Goal: Task Accomplishment & Management: Complete application form

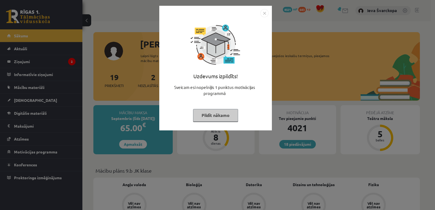
click at [219, 117] on button "Pildīt nākamo" at bounding box center [215, 115] width 45 height 13
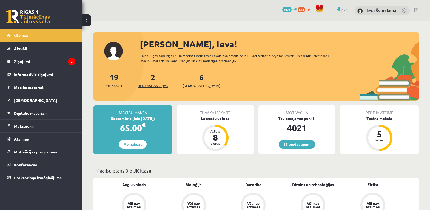
click at [152, 85] on span "Neizlasītās ziņas" at bounding box center [153, 85] width 31 height 5
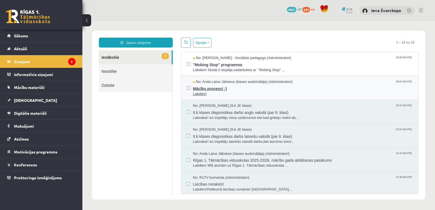
click at [215, 88] on span "Mācību process! :)" at bounding box center [303, 88] width 220 height 7
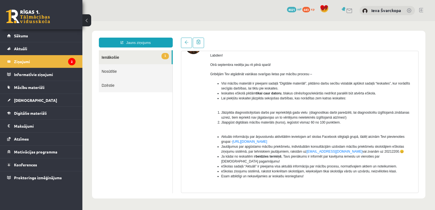
scroll to position [80, 0]
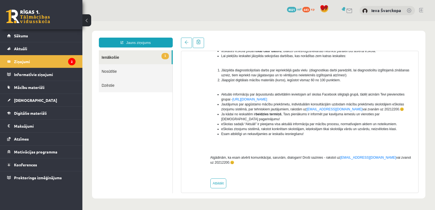
click at [114, 57] on link "1 Ienākošie" at bounding box center [135, 57] width 73 height 14
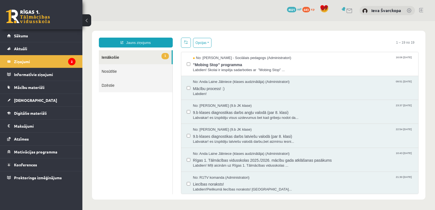
scroll to position [0, 0]
click at [203, 66] on span ""Mobing Stop" programma" at bounding box center [303, 64] width 220 height 7
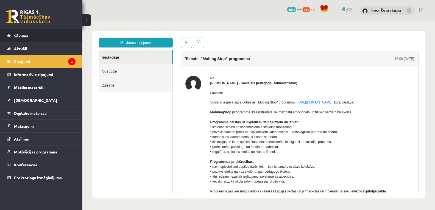
click at [19, 33] on span "Sākums" at bounding box center [21, 35] width 14 height 5
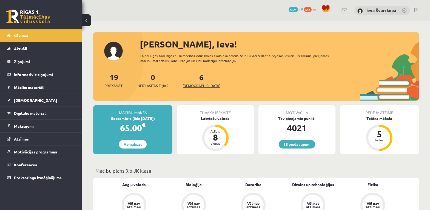
click at [194, 85] on span "[DEMOGRAPHIC_DATA]" at bounding box center [202, 85] width 38 height 5
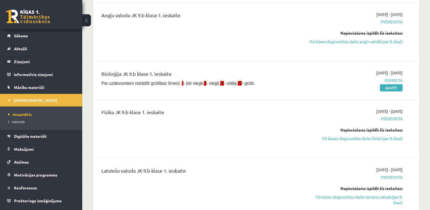
scroll to position [192, 0]
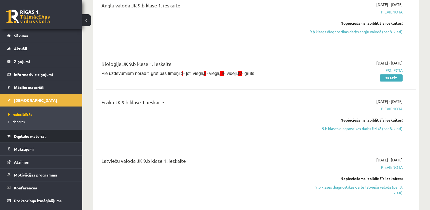
click at [38, 137] on span "Digitālie materiāli" at bounding box center [30, 136] width 33 height 5
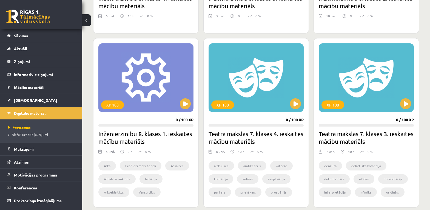
scroll to position [171, 0]
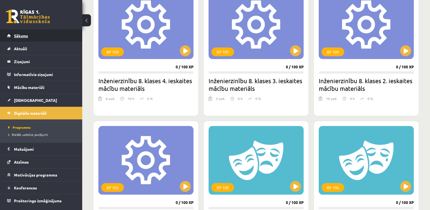
click at [23, 37] on span "Sākums" at bounding box center [21, 35] width 14 height 5
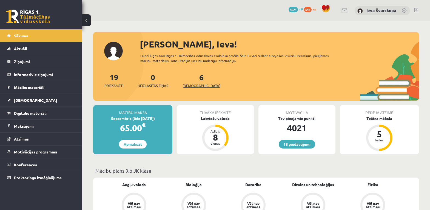
click at [191, 86] on span "[DEMOGRAPHIC_DATA]" at bounding box center [202, 85] width 38 height 5
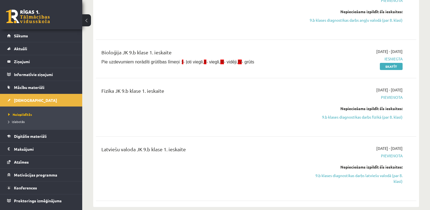
scroll to position [219, 0]
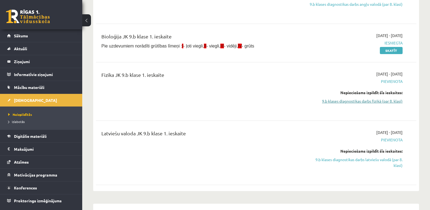
click at [363, 101] on link "9.b klases diagnostikas darbs fizikā (par 8. klasi)" at bounding box center [355, 101] width 95 height 6
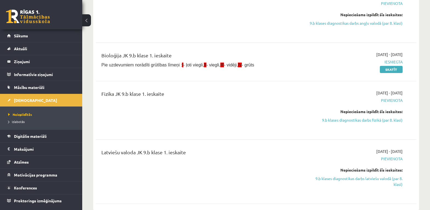
scroll to position [221, 0]
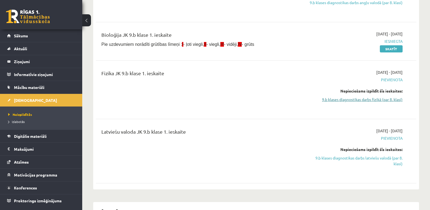
click at [352, 101] on link "9.b klases diagnostikas darbs fizikā (par 8. klasi)" at bounding box center [355, 100] width 95 height 6
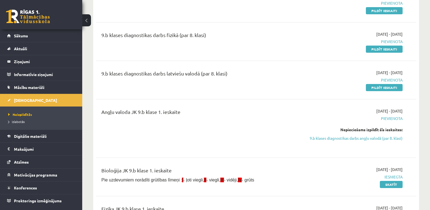
scroll to position [29, 0]
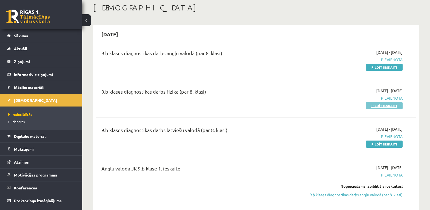
click at [377, 106] on link "Pildīt ieskaiti" at bounding box center [384, 105] width 37 height 7
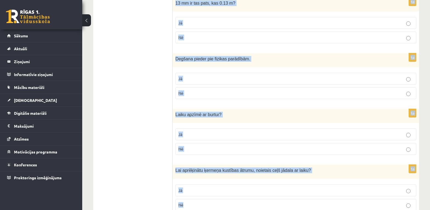
scroll to position [918, 0]
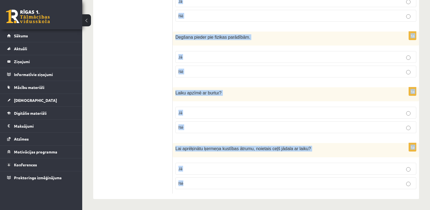
drag, startPoint x: 176, startPoint y: 60, endPoint x: 250, endPoint y: 207, distance: 164.9
copy form "Grafikā uz horizontālās ass atliek neatkarīgo lielumu, bet uz vertikālās ass – …"
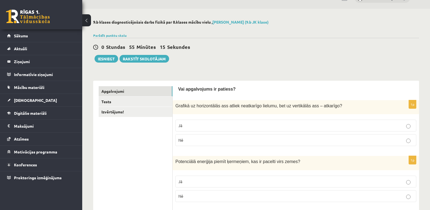
scroll to position [0, 0]
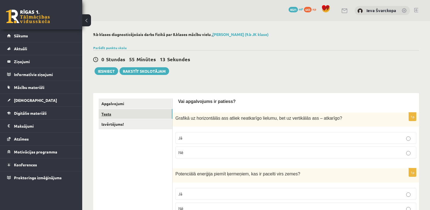
click at [110, 115] on link "Tests" at bounding box center [136, 114] width 74 height 10
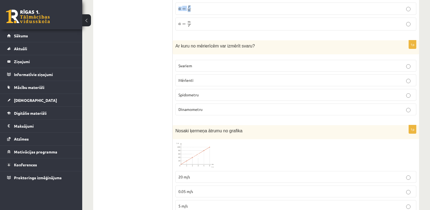
scroll to position [231, 0]
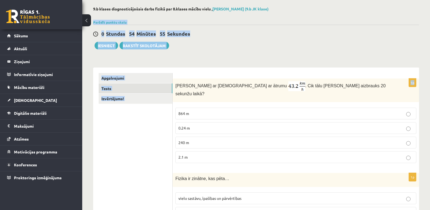
drag, startPoint x: 174, startPoint y: 26, endPoint x: 281, endPoint y: -15, distance: 114.0
click at [281, 0] on html "0 Dāvanas 4021 mP 643 xp Ieva Švarckopa Sākums Aktuāli Kā mācīties eSKOLĀ Konta…" at bounding box center [215, 79] width 430 height 210
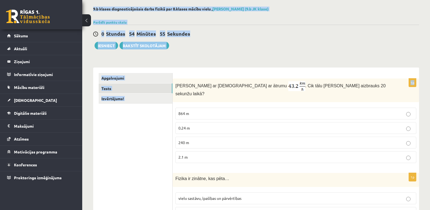
scroll to position [5, 0]
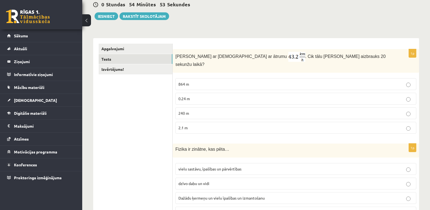
scroll to position [60, 0]
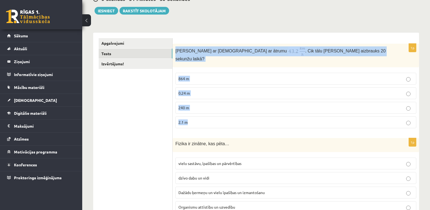
drag, startPoint x: 176, startPoint y: 49, endPoint x: 214, endPoint y: 114, distance: 75.4
click at [214, 114] on div "1p Anna brauc ar skrituļslidām ar ātrumu . Cik tālu Anna aizbrauks 20 sekunžu l…" at bounding box center [296, 88] width 247 height 89
copy div "Anna brauc ar skrituļslidām ar ātrumu . Cik tālu Anna aizbrauks 20 sekunžu laik…"
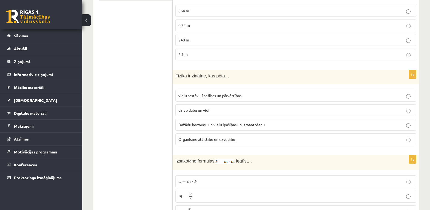
scroll to position [143, 0]
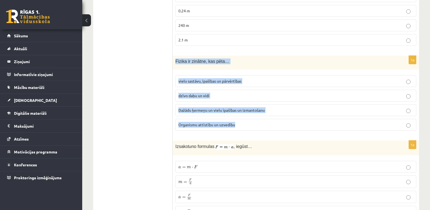
drag, startPoint x: 175, startPoint y: 53, endPoint x: 241, endPoint y: 119, distance: 93.5
click at [241, 119] on div "1p Fizika ir zinātne, kas pēta… vielu sastāvu, īpašības un pārvērtības dzīvo da…" at bounding box center [296, 95] width 247 height 79
copy div "Fizika ir zinātne, kas pēta… vielu sastāvu, īpašības un pārvērtības dzīvo dabu …"
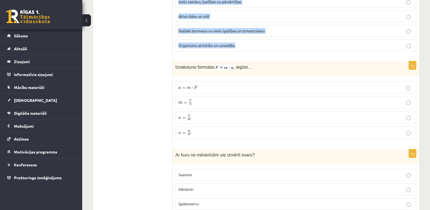
scroll to position [225, 0]
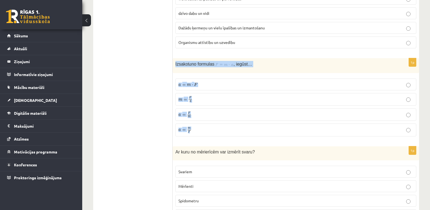
drag, startPoint x: 175, startPoint y: 57, endPoint x: 209, endPoint y: 122, distance: 73.9
click at [209, 122] on div "1p Izsakot a no formulas , iegūst… a = m ⋅ F a = m ⋅ F m = F a m = F a a = F m …" at bounding box center [296, 99] width 247 height 82
copy div "Izsakot a no formulas , iegūst… a = m ⋅ F a = m ⋅ F m = F a m = F a a = F m a =…"
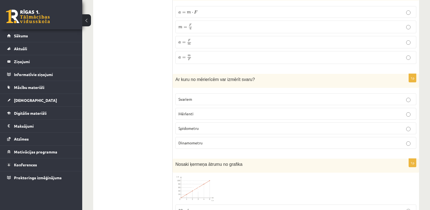
scroll to position [307, 0]
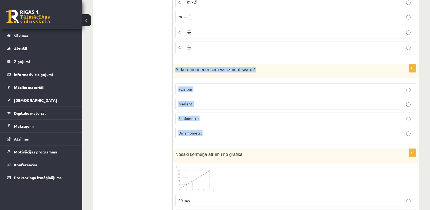
drag, startPoint x: 174, startPoint y: 60, endPoint x: 210, endPoint y: 123, distance: 72.7
click at [210, 123] on div "1p Ar kuru no mērierīcēm var izmērīt svaru? Svariem Mērlenti Spidometru Dinamom…" at bounding box center [296, 103] width 247 height 79
copy div "Ar kuru no mērierīcēm var izmērīt svaru? Svariem Mērlenti Spidometru Dinamometru"
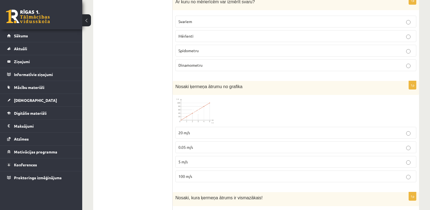
scroll to position [390, 0]
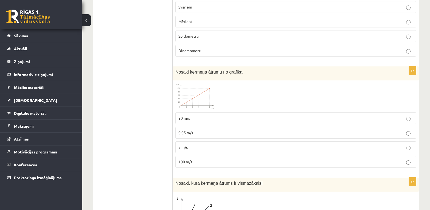
click at [202, 94] on img at bounding box center [196, 96] width 41 height 26
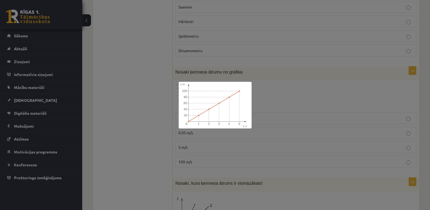
click at [274, 89] on div at bounding box center [215, 105] width 430 height 210
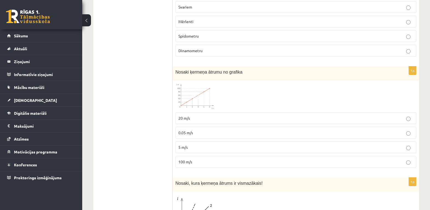
click at [203, 91] on img at bounding box center [196, 96] width 41 height 26
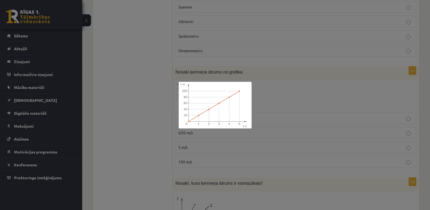
click at [276, 85] on div at bounding box center [215, 105] width 430 height 210
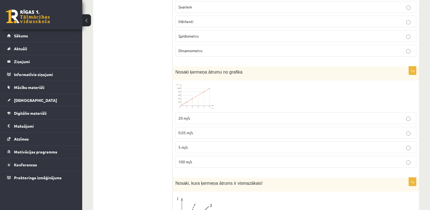
click at [201, 95] on img at bounding box center [196, 96] width 41 height 26
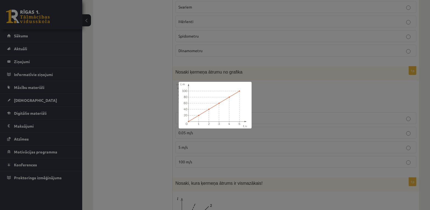
click at [295, 91] on div at bounding box center [215, 105] width 430 height 210
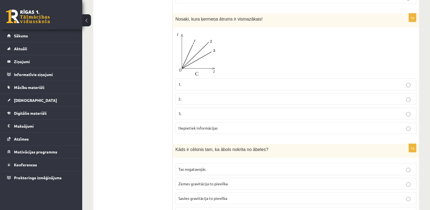
scroll to position [554, 0]
click at [207, 52] on img at bounding box center [196, 53] width 41 height 46
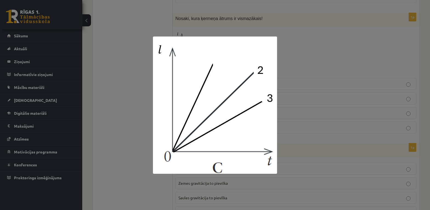
click at [325, 44] on div at bounding box center [215, 105] width 430 height 210
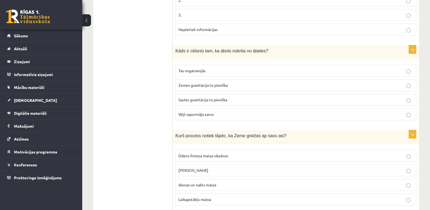
scroll to position [654, 0]
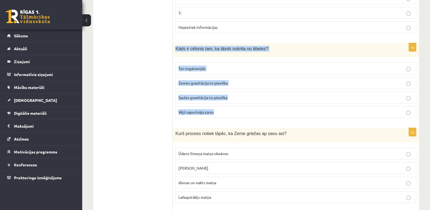
drag, startPoint x: 176, startPoint y: 41, endPoint x: 219, endPoint y: 105, distance: 76.4
click at [219, 105] on div "1p Kāds ir cēlonis tam, ka ābols nokrita no ābeles? Tas nogatavojās Zemes gravi…" at bounding box center [296, 82] width 247 height 79
copy div "Kāds ir cēlonis tam, ka ābols nokrita no ābeles? Tas nogatavojās Zemes gravitāc…"
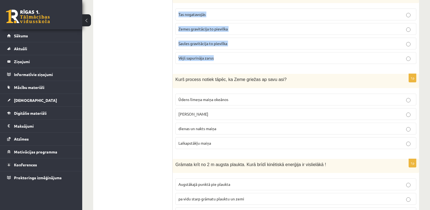
scroll to position [709, 0]
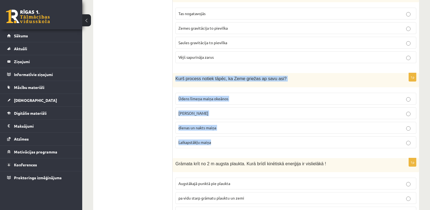
drag, startPoint x: 176, startPoint y: 71, endPoint x: 232, endPoint y: 135, distance: 84.9
click at [232, 135] on div "1p Kurš process notiek tāpēc, ka Zeme griežas ap savu asi? Ūdens līmeņa maiņa o…" at bounding box center [296, 112] width 247 height 79
copy div "Kurš process notiek tāpēc, ka Zeme griežas ap savu asi? Ūdens līmeņa maiņa okeā…"
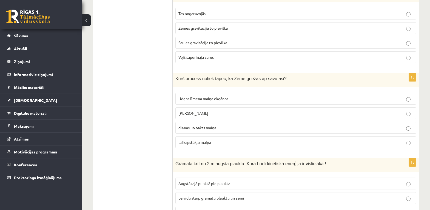
click at [140, 122] on ul "Apgalvojumi Tests Izvērtējums!" at bounding box center [136, 30] width 74 height 1282
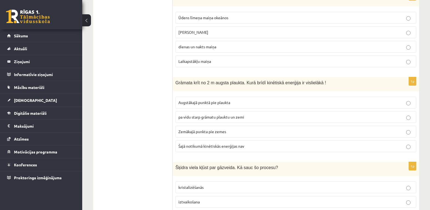
scroll to position [792, 0]
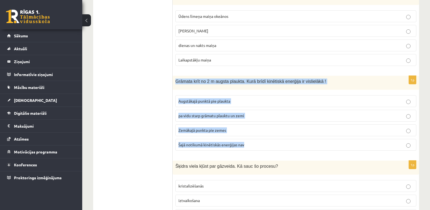
drag, startPoint x: 174, startPoint y: 72, endPoint x: 249, endPoint y: 143, distance: 103.0
click at [249, 143] on div "1p Grāmata krīt no 2 m augsta plaukta. Kurā brīdī kinētiskā enerģija ir visliel…" at bounding box center [296, 115] width 247 height 79
copy div "Grāmata krīt no 2 m augsta plaukta. Kurā brīdī kinētiskā enerģija ir vislielākā…"
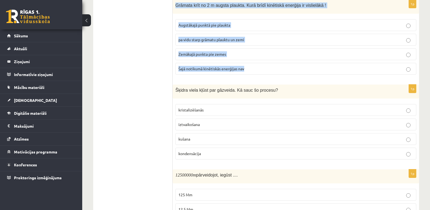
scroll to position [929, 0]
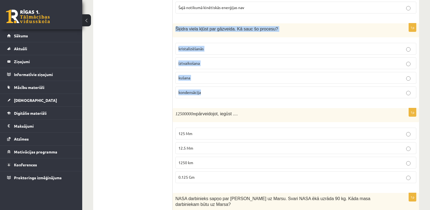
drag, startPoint x: 175, startPoint y: 19, endPoint x: 226, endPoint y: 86, distance: 84.1
click at [226, 86] on div "1p Šķidra viela kļūst par gāzveida. Kā sauc šo procesu? kristalizēšanās iztvaik…" at bounding box center [296, 62] width 247 height 79
copy div "Šķidra viela kļūst par gāzveida. Kā sauc šo procesu? kristalizēšanās iztvaikoša…"
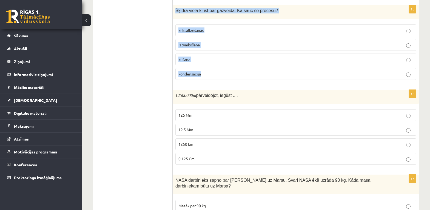
scroll to position [984, 0]
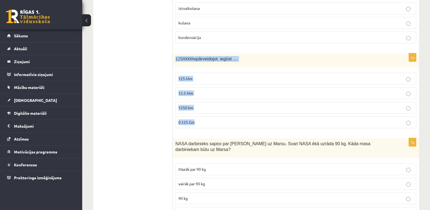
drag, startPoint x: 176, startPoint y: 50, endPoint x: 209, endPoint y: 114, distance: 72.2
click at [209, 114] on div "1p 12500000 m pārveidojot, iegūst .... 125 Mm 12.5 Mm 1250 km 0.125 Gm" at bounding box center [296, 92] width 247 height 79
copy div "12500000 m pārveidojot, iegūst .... 125 Mm 12.5 Mm 1250 km 0.125 Gm"
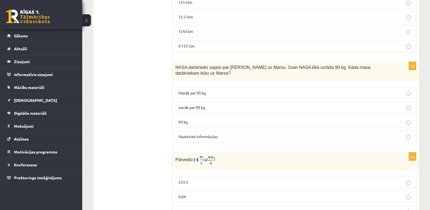
scroll to position [1066, 0]
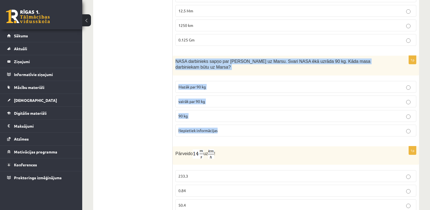
drag, startPoint x: 174, startPoint y: 52, endPoint x: 218, endPoint y: 122, distance: 82.9
click at [218, 122] on div "1p NASA darbinieks sapņo par ceļošanu uz Marsu. Svari NASA ēkā uzrāda 90 kg. Kā…" at bounding box center [296, 98] width 247 height 85
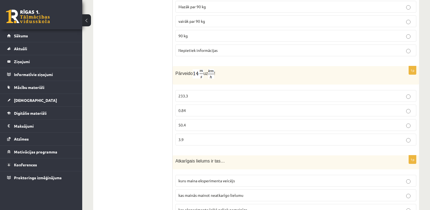
scroll to position [1148, 0]
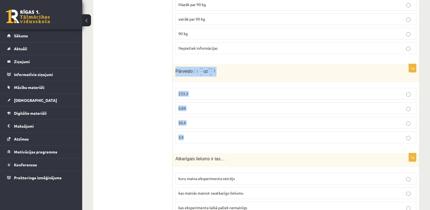
drag, startPoint x: 176, startPoint y: 56, endPoint x: 207, endPoint y: 127, distance: 77.7
click at [207, 127] on div "1p Pārveido uz ! 233.3 0.84 50.4 3.9" at bounding box center [296, 106] width 247 height 84
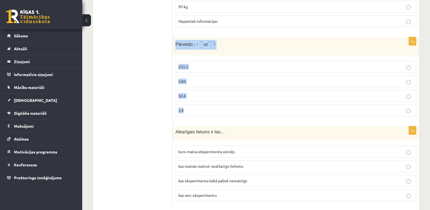
scroll to position [1176, 0]
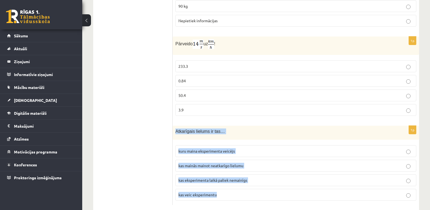
drag, startPoint x: 176, startPoint y: 119, endPoint x: 247, endPoint y: 185, distance: 96.9
click at [247, 185] on div "1p Atkarīgais lielums ir tas… kuru maina eksperimenta veicējs kas mainās mainot…" at bounding box center [296, 165] width 247 height 79
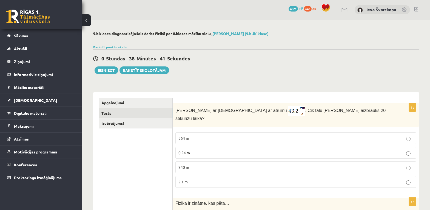
scroll to position [0, 0]
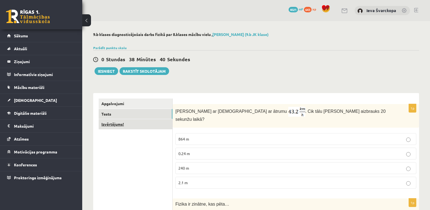
click at [115, 125] on link "Izvērtējums!" at bounding box center [136, 124] width 74 height 10
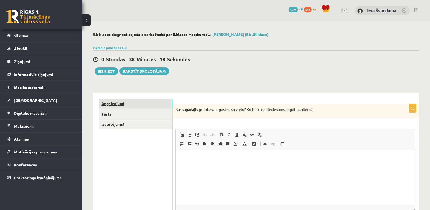
click at [113, 104] on link "Apgalvojumi" at bounding box center [136, 103] width 74 height 10
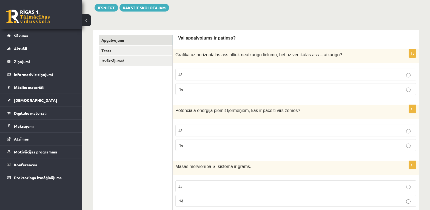
scroll to position [55, 0]
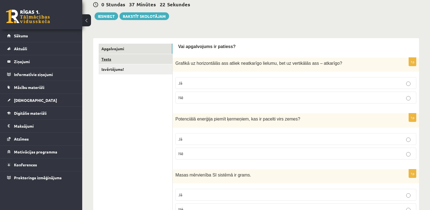
click at [110, 60] on link "Tests" at bounding box center [136, 59] width 74 height 10
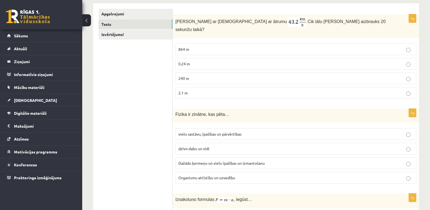
scroll to position [0, 0]
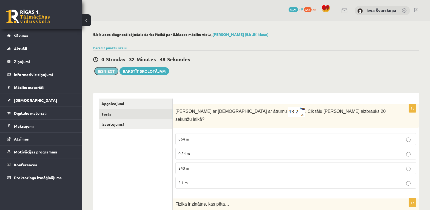
click at [102, 71] on button "Iesniegt" at bounding box center [107, 71] width 24 height 8
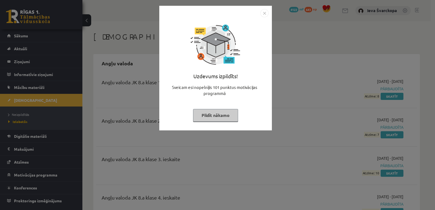
click at [210, 114] on button "Pildīt nākamo" at bounding box center [215, 115] width 45 height 13
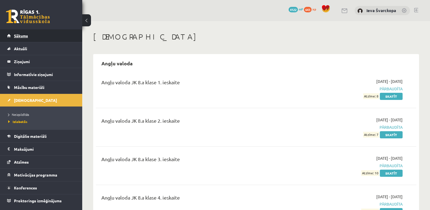
click at [23, 34] on span "Sākums" at bounding box center [21, 35] width 14 height 5
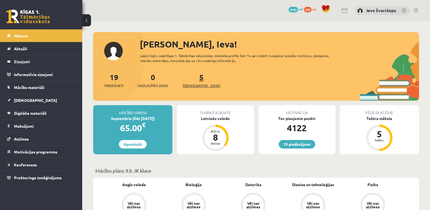
click at [193, 86] on span "[DEMOGRAPHIC_DATA]" at bounding box center [202, 85] width 38 height 5
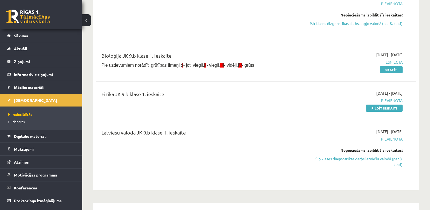
scroll to position [165, 0]
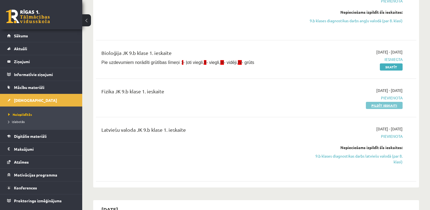
click at [375, 106] on link "Pildīt ieskaiti" at bounding box center [384, 105] width 37 height 7
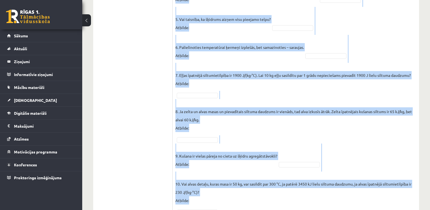
scroll to position [291, 0]
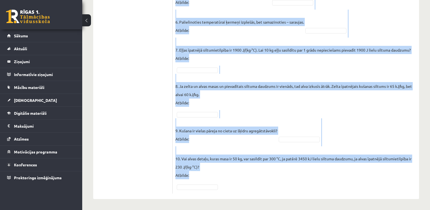
drag, startPoint x: 176, startPoint y: 25, endPoint x: 275, endPoint y: 219, distance: 217.9
copy div "Lor ipsumdolors am consect? Adipiscin elits Do Ei Te In Ut La Et Do Ma Al En Ad…"
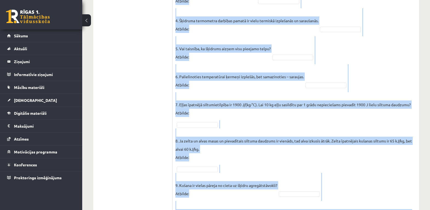
scroll to position [127, 0]
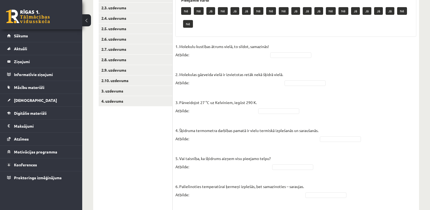
click at [141, 134] on ul "1. uzdevums 2.1. uzdevums 2.2. uzdevums 2.3. uzdevums 2.4. uzdevums 2.5. uzdevu…" at bounding box center [136, 165] width 74 height 386
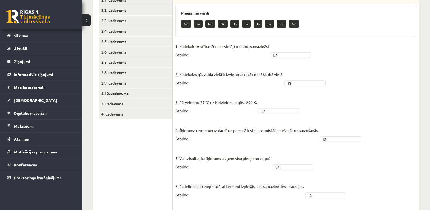
scroll to position [86, 0]
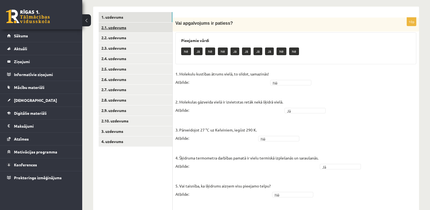
click at [120, 28] on link "2.1. uzdevums" at bounding box center [136, 27] width 74 height 10
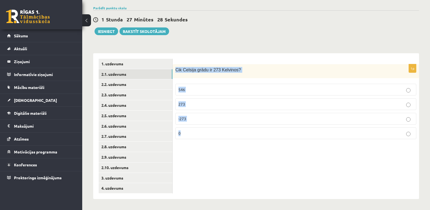
drag, startPoint x: 175, startPoint y: 66, endPoint x: 225, endPoint y: 139, distance: 87.6
click at [225, 139] on div "1p Cik Celsija grādu ir 273 Kelvinos? 546 273 -273 0" at bounding box center [296, 103] width 247 height 79
copy div "Cik Celsija grādu ir 273 Kelvinos? 546 273 -273 0"
click at [238, 156] on div "1p Cik Celsija grādu ir 273 Kelvinos? 546 273 -273 0" at bounding box center [296, 126] width 247 height 146
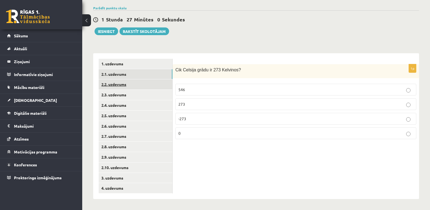
click at [118, 84] on link "2.2. uzdevums" at bounding box center [136, 84] width 74 height 10
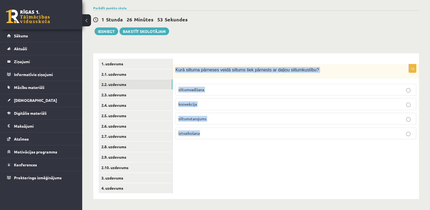
drag, startPoint x: 175, startPoint y: 66, endPoint x: 215, endPoint y: 131, distance: 76.2
click at [215, 131] on div "1p Kurā siltuma pārneses veidā siltums tiek pārnests ar daļiņu siltumkustību? s…" at bounding box center [296, 103] width 247 height 79
copy div "Kurā siltuma pārneses veidā siltums tiek pārnests ar daļiņu siltumkustību? silt…"
click at [260, 171] on div "1p Kurā siltuma pārneses veidā siltums tiek pārnests ar daļiņu siltumkustību? s…" at bounding box center [296, 126] width 247 height 146
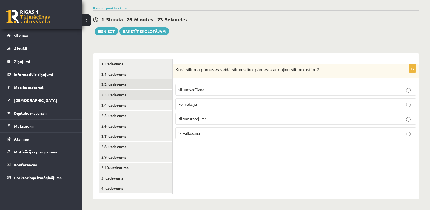
click at [119, 96] on link "2.3. uzdevums" at bounding box center [136, 95] width 74 height 10
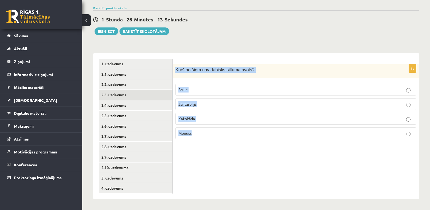
drag, startPoint x: 176, startPoint y: 68, endPoint x: 204, endPoint y: 129, distance: 66.9
click at [204, 129] on div "1p Kurš no šiem nav dabisks siltuma avots? Saule Jāņtārpiņš Kažokāda Mēness" at bounding box center [296, 103] width 247 height 79
copy div "Kurš no šiem nav dabisks siltuma avots? Saule Jāņtārpiņš Kažokāda Mēness"
click at [289, 166] on div "1p Kurš no šiem nav dabisks siltuma avots? Saule Jāņtārpiņš Kažokāda Mēness" at bounding box center [296, 126] width 247 height 146
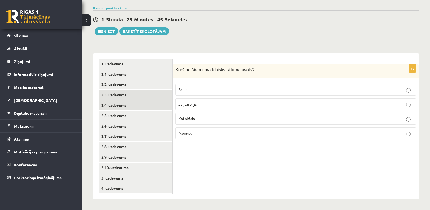
click at [121, 106] on link "2.4. uzdevums" at bounding box center [136, 105] width 74 height 10
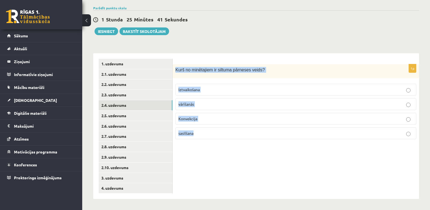
drag, startPoint x: 175, startPoint y: 67, endPoint x: 200, endPoint y: 132, distance: 69.6
click at [200, 132] on div "1p Kurš no minētajiem ir siltuma pārneses veids? Iztvaikošana vārīšanās Konvekc…" at bounding box center [296, 103] width 247 height 79
copy div "Kurš no minētajiem ir siltuma pārneses veids? Iztvaikošana vārīšanās Konvekcija…"
click at [282, 164] on div "1p Kurš no minētajiem ir siltuma pārneses veids? Iztvaikošana vārīšanās Konvekc…" at bounding box center [296, 126] width 247 height 146
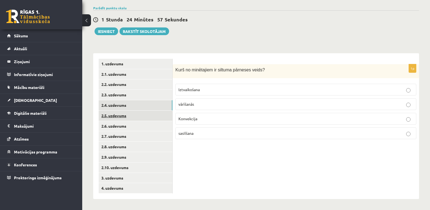
click at [122, 114] on link "2.5. uzdevums" at bounding box center [136, 116] width 74 height 10
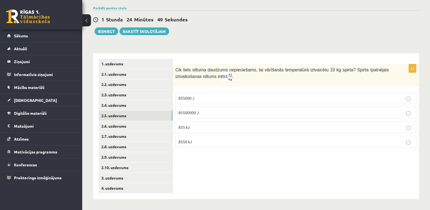
drag, startPoint x: 176, startPoint y: 66, endPoint x: 218, endPoint y: 76, distance: 43.7
click at [218, 76] on div "Cik liels siltuma daudzums nepieciešams, lai vārīšanās temperatūrā iztvaicētu 1…" at bounding box center [296, 75] width 247 height 22
copy span "Cik liels siltuma daudzums nepieciešams, lai vārīšanās temperatūrā iztvaicētu 1…"
click at [239, 74] on p "Cik liels siltuma daudzums nepieciešams, lai vārīšanās temperatūrā iztvaicētu 1…" at bounding box center [283, 74] width 214 height 14
click at [113, 126] on link "2.6. uzdevums" at bounding box center [136, 126] width 74 height 10
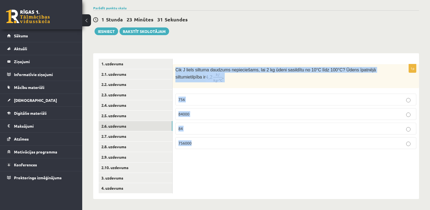
drag, startPoint x: 175, startPoint y: 66, endPoint x: 200, endPoint y: 142, distance: 79.1
click at [200, 142] on div "1p Cik J liels siltuma daudzums nepieciešams, lai 2 kg ūdeni sasildītu no 10°C …" at bounding box center [296, 108] width 247 height 89
copy div "Cik J liels siltuma daudzums nepieciešams, lai 2 kg ūdeni sasildītu no 10°C līd…"
click at [240, 73] on p "Cik J liels siltuma daudzums nepieciešams, lai 2 kg ūdeni sasildītu no 10°C līd…" at bounding box center [283, 75] width 214 height 16
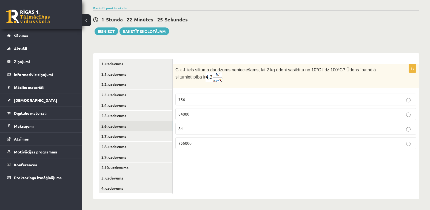
click at [206, 80] on img at bounding box center [214, 77] width 17 height 10
click at [113, 135] on link "2.7. uzdevums" at bounding box center [136, 136] width 74 height 10
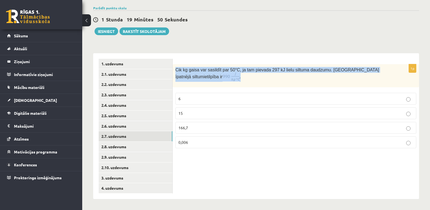
drag, startPoint x: 176, startPoint y: 69, endPoint x: 348, endPoint y: 75, distance: 172.4
click at [348, 75] on p "Cik kg gaisa var sasildīt par 50 °C, ja tam pievada 297 kJ lielu siltuma daudzu…" at bounding box center [283, 74] width 214 height 15
click at [218, 80] on p "Cik kg gaisa var sasildīt par 50 °C, ja tam pievada 297 kJ lielu siltuma daudzu…" at bounding box center [283, 74] width 214 height 15
drag, startPoint x: 176, startPoint y: 67, endPoint x: 200, endPoint y: 145, distance: 81.2
click at [200, 145] on div "1p Cik kg gaisa var sasildīt par 50 °C, ja tam pievada 297 kJ lielu siltuma dau…" at bounding box center [296, 108] width 247 height 88
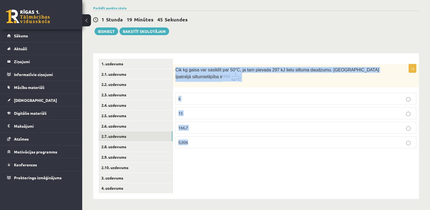
copy div "Cik kg gaisa var sasildīt par 50 °C, ja tam pievada 297 kJ lielu siltuma daudzu…"
click at [326, 164] on div "1p Cik kg gaisa var sasildīt par 50 °C, ja tam pievada 297 kJ lielu siltuma dau…" at bounding box center [296, 126] width 247 height 146
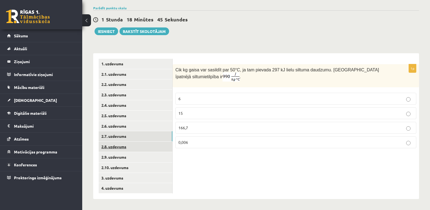
click at [119, 149] on link "2.8. uzdevums" at bounding box center [136, 147] width 74 height 10
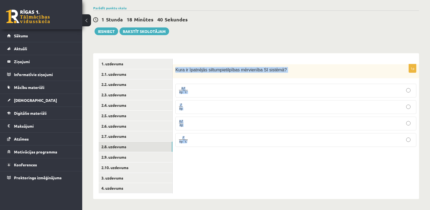
drag, startPoint x: 176, startPoint y: 67, endPoint x: 196, endPoint y: 140, distance: 75.3
click at [196, 140] on div "1p Kura ir īpatnējās siltumpietilpības mērvienība SI sistēmā ? k J k g ⋅ ° C k …" at bounding box center [296, 107] width 247 height 87
copy div "Kura ir īpatnējās siltumpietilpības mērvienība SI sistēmā ? k J k g ⋅ ° C k J k…"
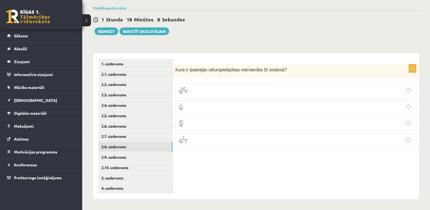
click at [189, 154] on div "1p Kura ir īpatnējās siltumpietilpības mērvienība SI sistēmā ? k J k g ⋅ ° C k …" at bounding box center [296, 126] width 247 height 146
click at [112, 157] on link "2.9. uzdevums" at bounding box center [136, 157] width 74 height 10
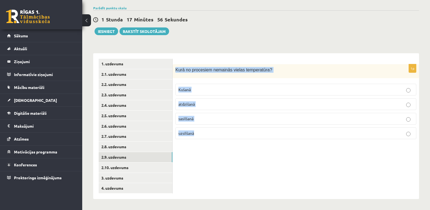
drag, startPoint x: 175, startPoint y: 67, endPoint x: 204, endPoint y: 134, distance: 72.6
click at [204, 134] on div "1p Kurā no procesiem nemainās vielas temperatūra? Kušanā atdzišanā sasilšanā uz…" at bounding box center [296, 103] width 247 height 79
click at [277, 156] on div "1p Kurā no procesiem nemainās vielas temperatūra? Kušanā atdzišanā sasilšanā uz…" at bounding box center [296, 126] width 247 height 146
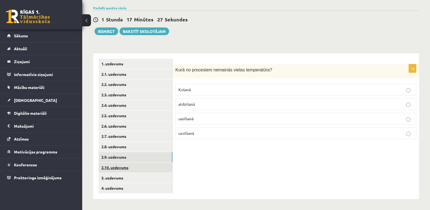
click at [122, 167] on link "2.10. uzdevums" at bounding box center [136, 167] width 74 height 10
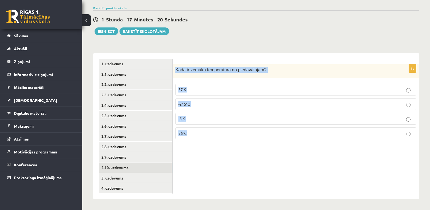
drag, startPoint x: 175, startPoint y: 67, endPoint x: 196, endPoint y: 130, distance: 66.1
click at [196, 130] on div "1p Kāda ir zemākā temperatūra no piedāvātajām? 57 K -215°C -5 K 56°C" at bounding box center [296, 103] width 247 height 79
click at [249, 170] on div "1p Kāda ir zemākā temperatūra no piedāvātajām? 57 K -215°C -5 K 56°C" at bounding box center [296, 126] width 247 height 146
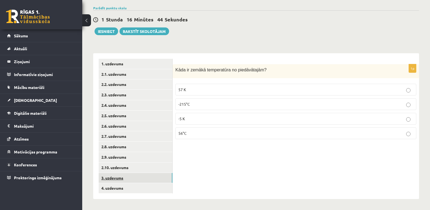
click at [113, 179] on link "3. uzdevums" at bounding box center [136, 178] width 74 height 10
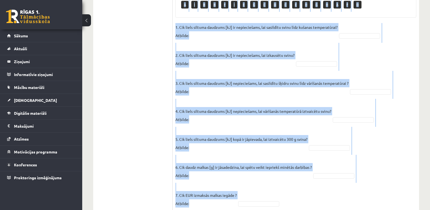
scroll to position [269, 0]
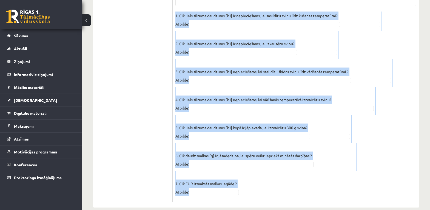
drag, startPoint x: 176, startPoint y: 40, endPoint x: 308, endPoint y: 212, distance: 217.3
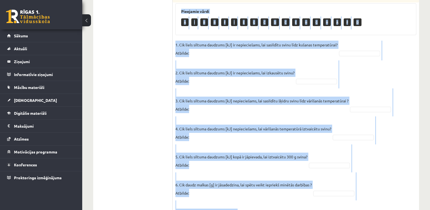
scroll to position [241, 0]
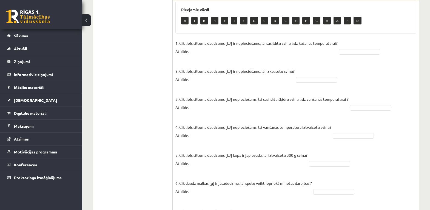
click at [144, 95] on ul "1. uzdevums 2.1. uzdevums 2.2. uzdevums 2.3. uzdevums 2.4. uzdevums 2.5. uzdevu…" at bounding box center [136, 43] width 74 height 372
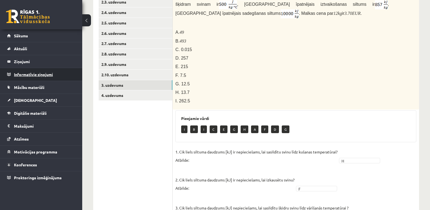
scroll to position [131, 0]
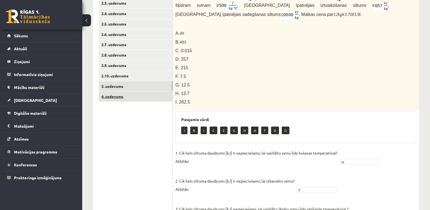
click at [116, 97] on link "4. uzdevums" at bounding box center [136, 96] width 74 height 10
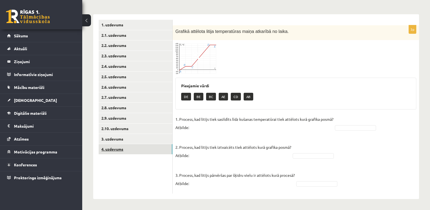
scroll to position [79, 0]
click at [192, 60] on img at bounding box center [196, 58] width 41 height 31
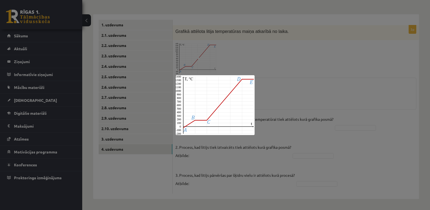
click at [204, 90] on img at bounding box center [215, 105] width 79 height 60
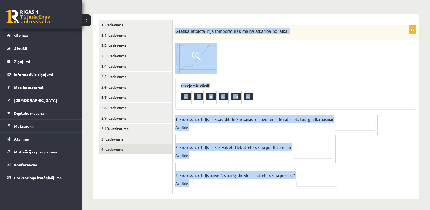
drag, startPoint x: 174, startPoint y: 29, endPoint x: 296, endPoint y: 195, distance: 205.8
click at [296, 195] on div "3p Grafikā attēlota litija temperatūras maiņa atkarībā no laika. Pieejamie vārd…" at bounding box center [296, 106] width 247 height 185
click at [266, 68] on div at bounding box center [296, 58] width 241 height 31
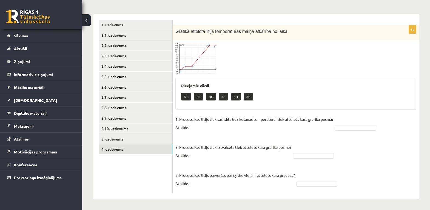
click at [205, 63] on img at bounding box center [196, 58] width 41 height 31
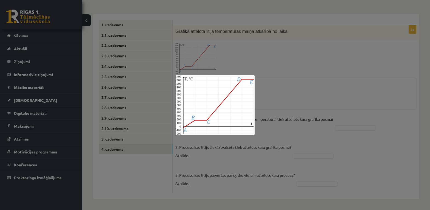
click at [265, 100] on div at bounding box center [215, 105] width 430 height 210
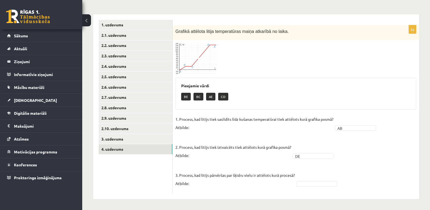
click at [207, 64] on img at bounding box center [196, 58] width 41 height 31
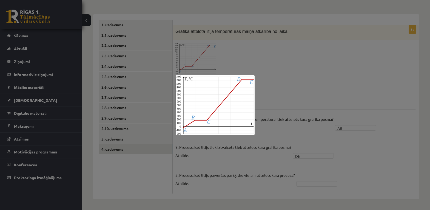
click at [308, 186] on div at bounding box center [215, 105] width 430 height 210
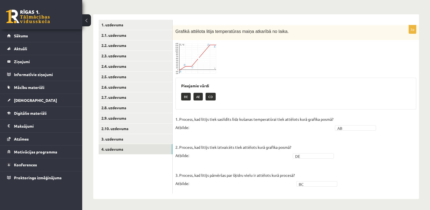
click at [198, 56] on span at bounding box center [196, 56] width 9 height 9
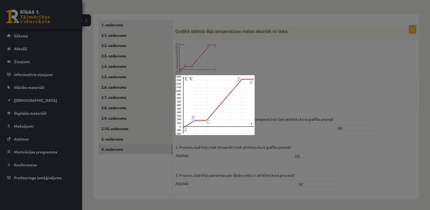
click at [242, 96] on img at bounding box center [215, 105] width 79 height 60
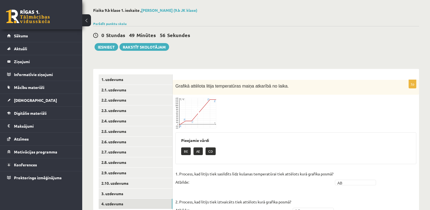
scroll to position [0, 0]
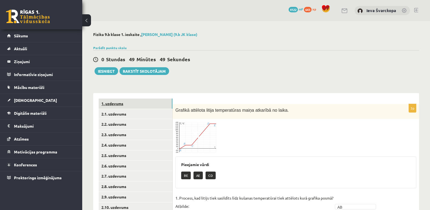
click at [120, 104] on link "1. uzdevums" at bounding box center [136, 103] width 74 height 10
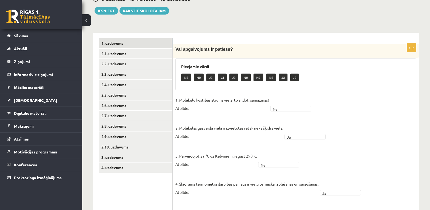
scroll to position [32, 0]
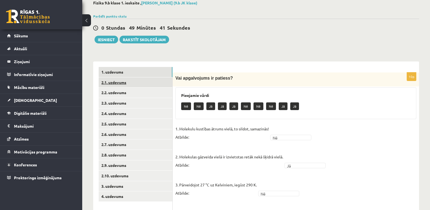
click at [118, 84] on link "2.1. uzdevums" at bounding box center [136, 82] width 74 height 10
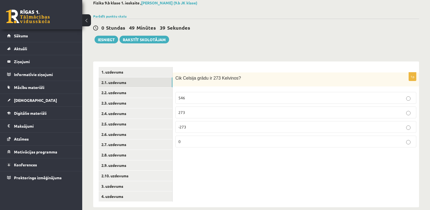
scroll to position [40, 0]
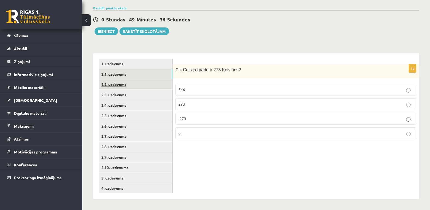
click at [123, 85] on link "2.2. uzdevums" at bounding box center [136, 84] width 74 height 10
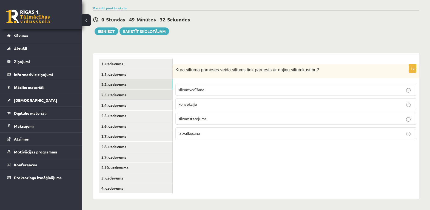
click at [120, 97] on link "2.3. uzdevums" at bounding box center [136, 95] width 74 height 10
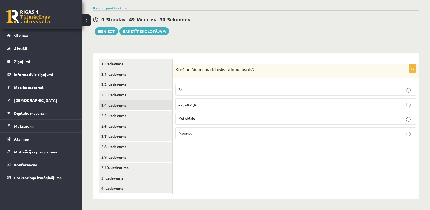
click at [119, 105] on link "2.4. uzdevums" at bounding box center [136, 105] width 74 height 10
click at [119, 116] on link "2.5. uzdevums" at bounding box center [136, 116] width 74 height 10
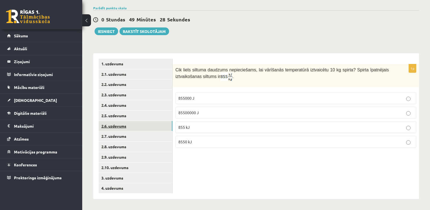
click at [118, 126] on link "2.6. uzdevums" at bounding box center [136, 126] width 74 height 10
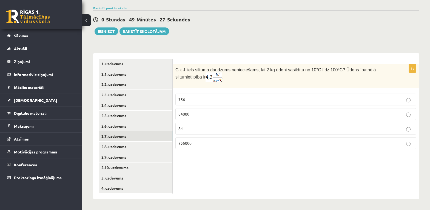
click at [117, 139] on link "2.7. uzdevums" at bounding box center [136, 136] width 74 height 10
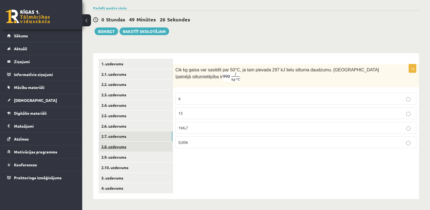
click at [117, 147] on link "2.8. uzdevums" at bounding box center [136, 147] width 74 height 10
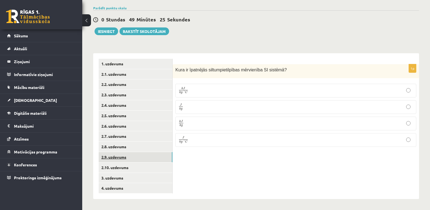
click at [116, 160] on link "2.9. uzdevums" at bounding box center [136, 157] width 74 height 10
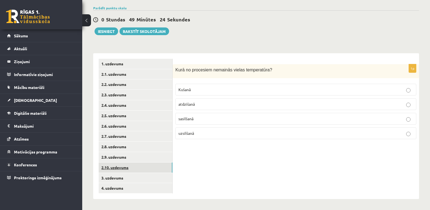
click at [116, 170] on link "2.10. uzdevums" at bounding box center [136, 167] width 74 height 10
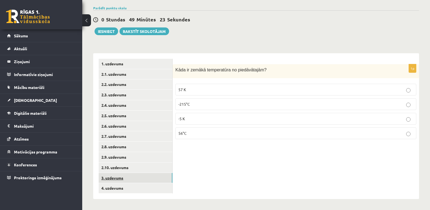
click at [117, 177] on link "3. uzdevums" at bounding box center [136, 178] width 74 height 10
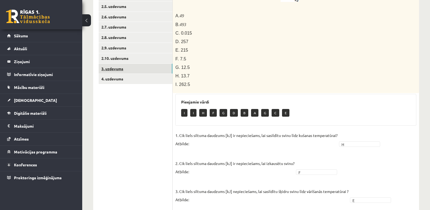
scroll to position [150, 0]
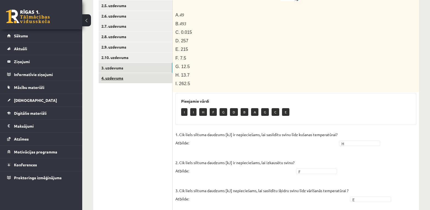
click at [112, 80] on link "4. uzdevums" at bounding box center [136, 78] width 74 height 10
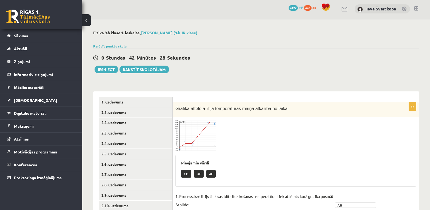
scroll to position [0, 0]
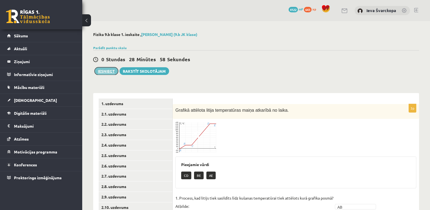
click at [109, 72] on button "Iesniegt" at bounding box center [107, 71] width 24 height 8
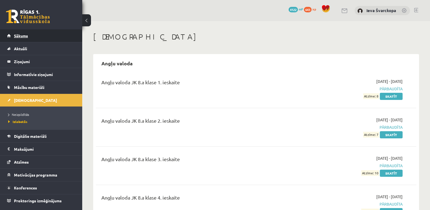
click at [25, 34] on span "Sākums" at bounding box center [21, 35] width 14 height 5
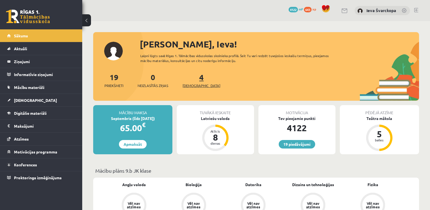
click at [192, 86] on span "[DEMOGRAPHIC_DATA]" at bounding box center [202, 85] width 38 height 5
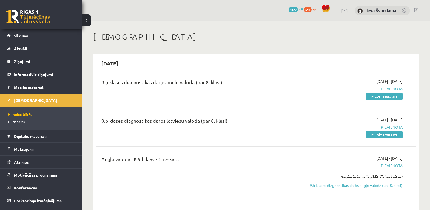
click at [416, 11] on link at bounding box center [417, 10] width 4 height 4
